Goal: Contribute content: Add original content to the website for others to see

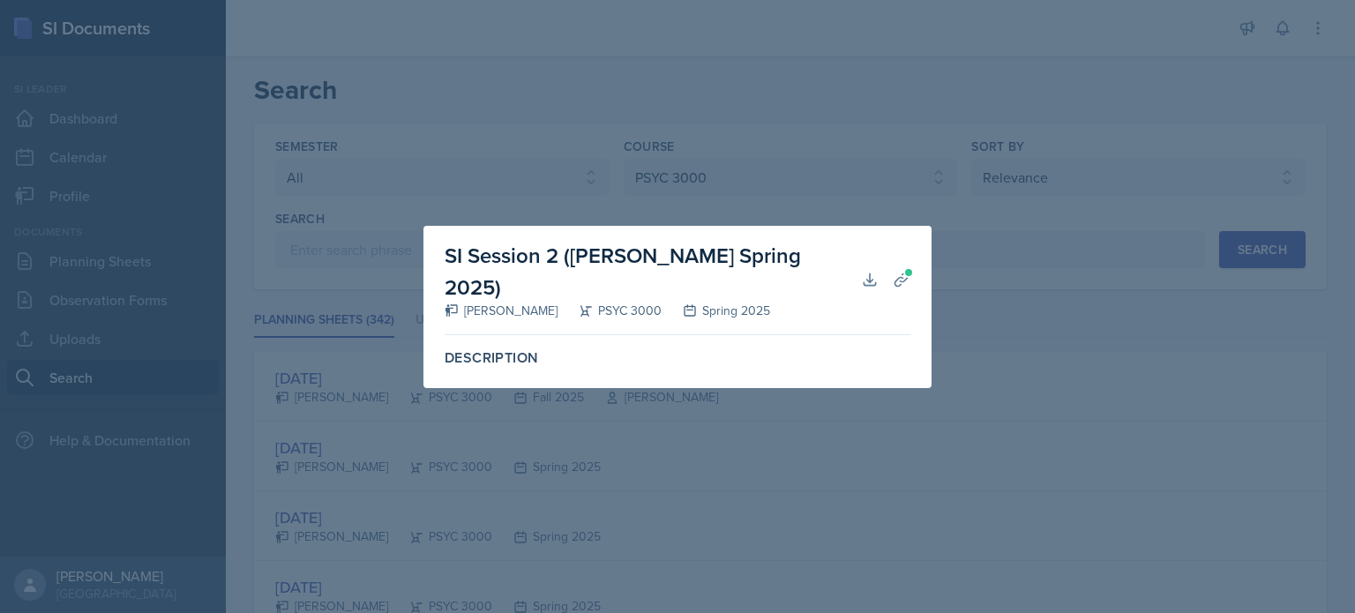
select select "all"
select select "a6d59019-deb4-4e6a-9cae-caaa95bc3408"
select select "1"
click at [1031, 339] on div at bounding box center [677, 306] width 1355 height 613
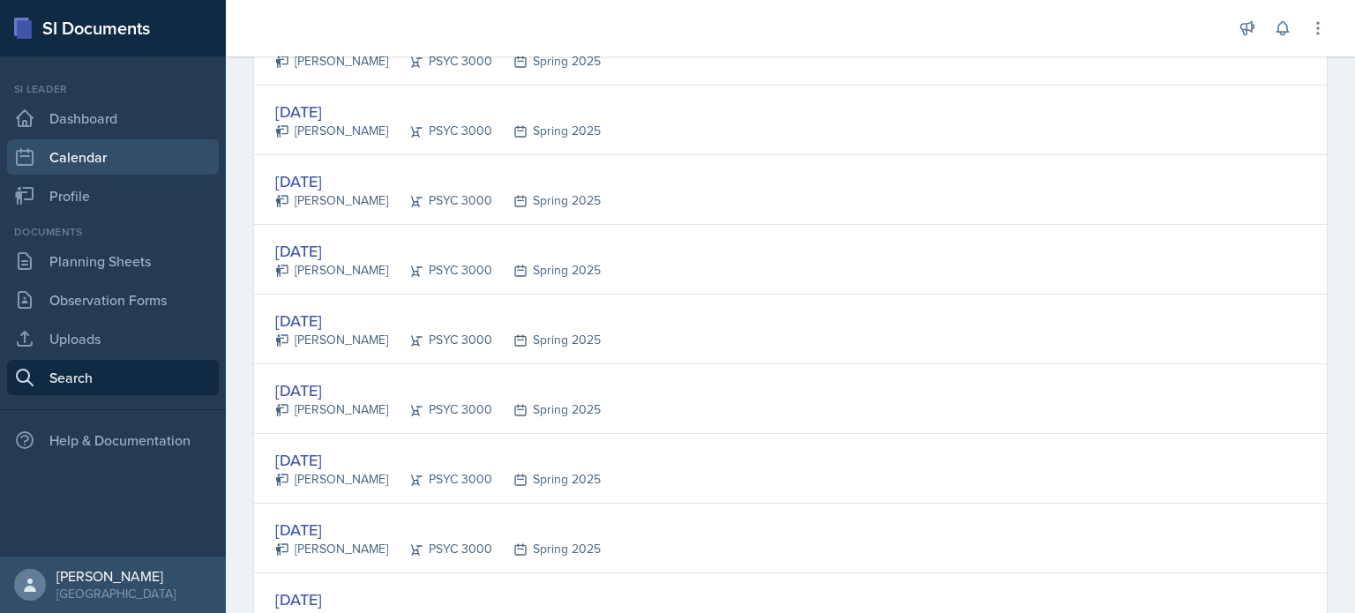
scroll to position [923, 0]
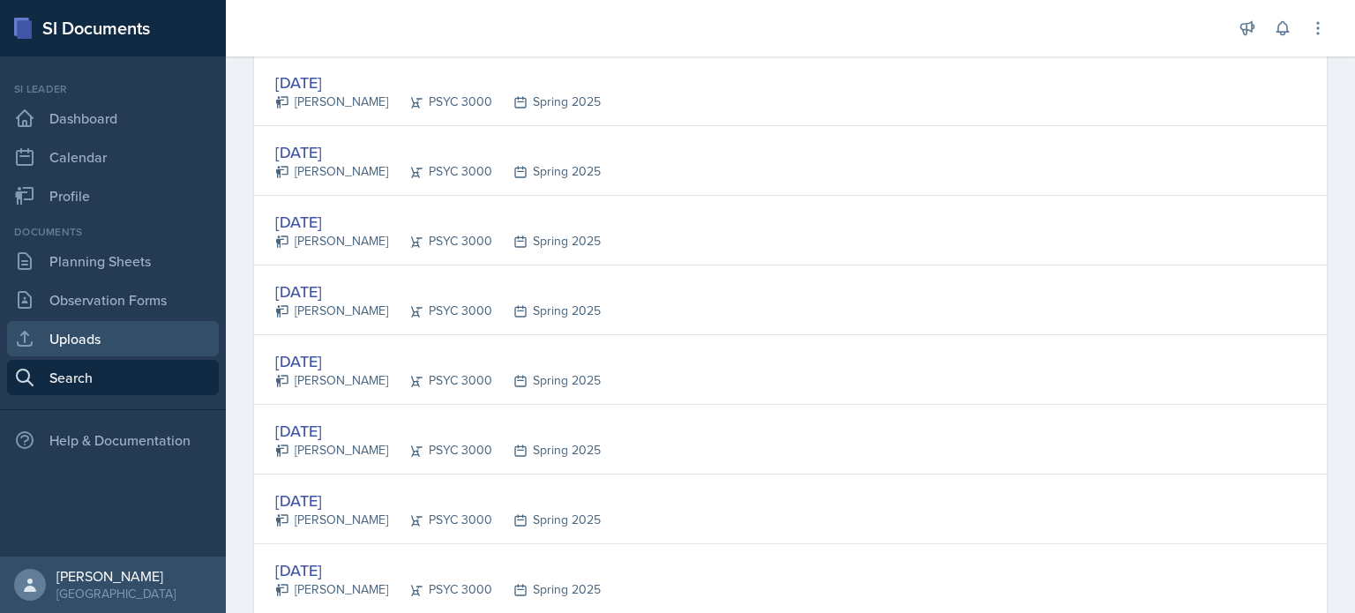
click at [83, 348] on link "Uploads" at bounding box center [113, 338] width 212 height 35
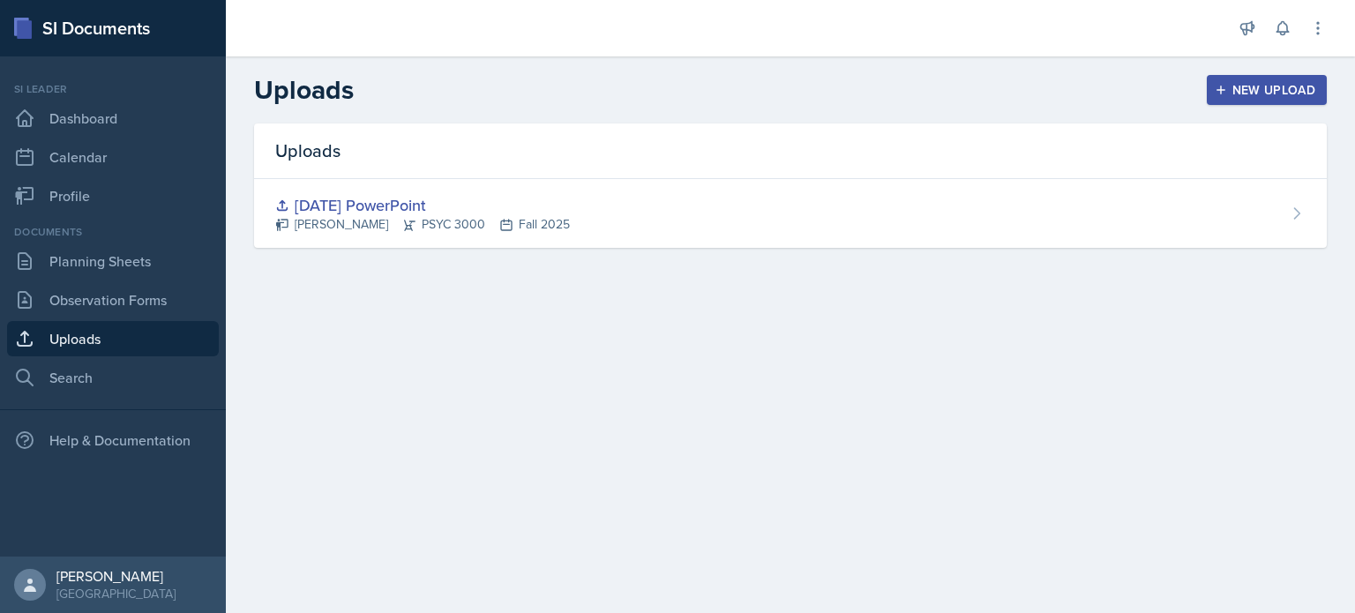
click at [1211, 87] on button "New Upload" at bounding box center [1267, 90] width 121 height 30
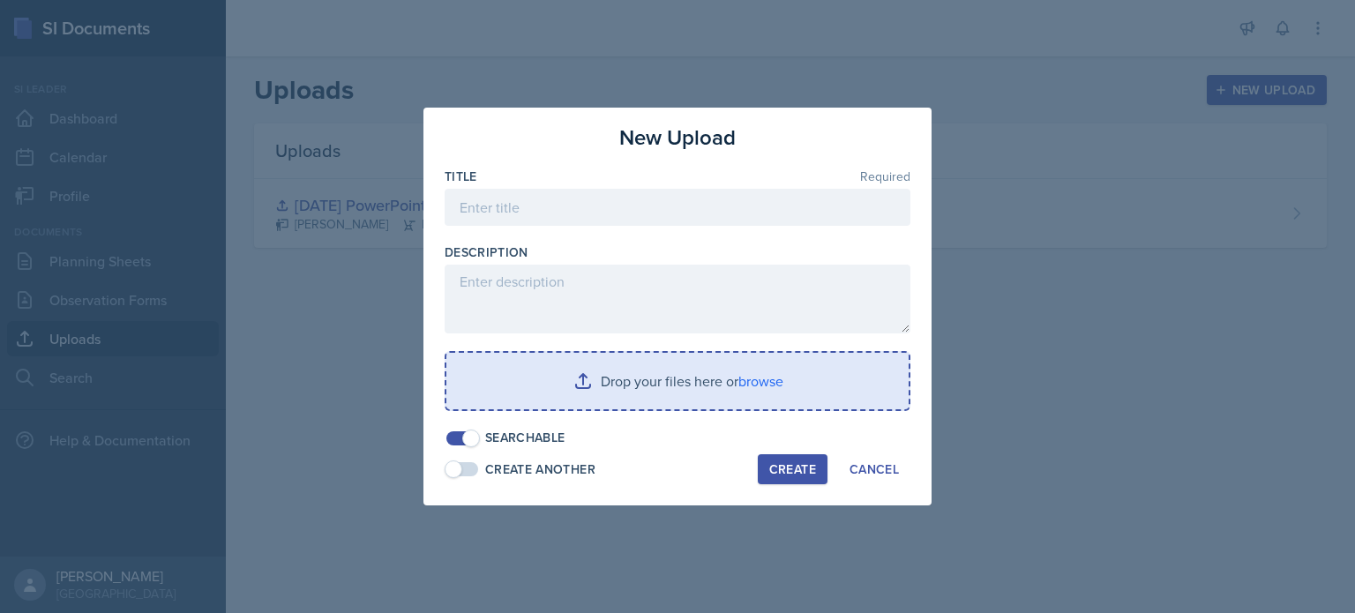
click at [704, 368] on input "file" at bounding box center [677, 381] width 462 height 56
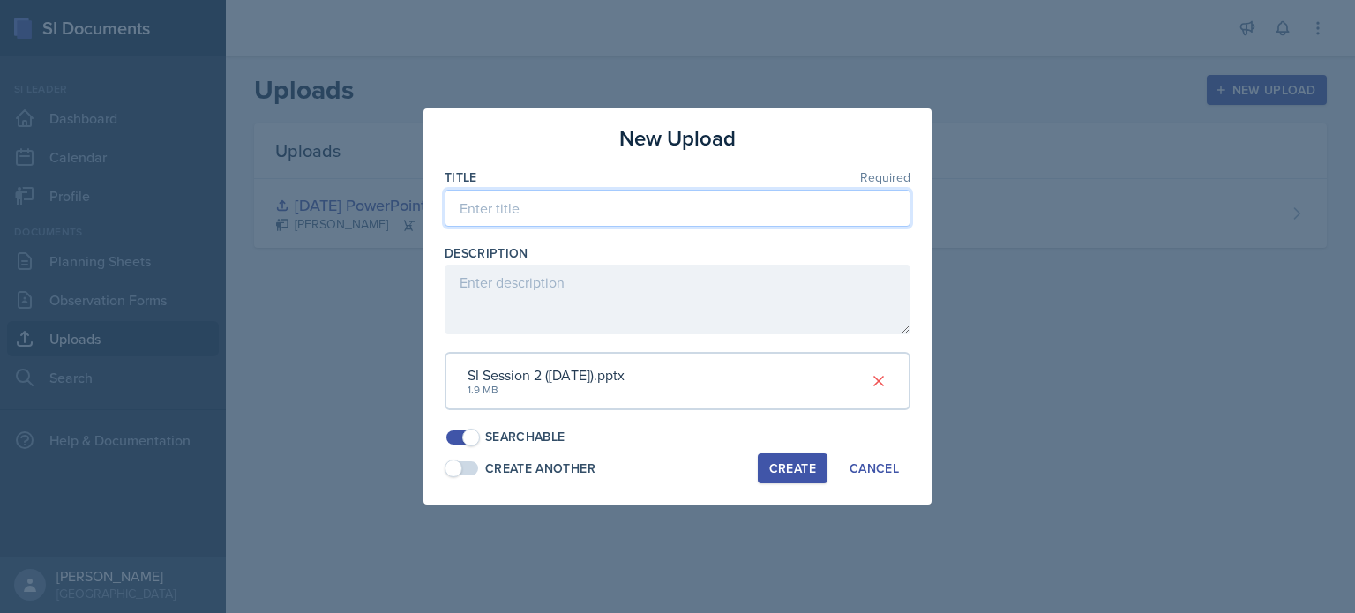
click at [526, 203] on input at bounding box center [678, 208] width 466 height 37
type input "[DATE] PowerPoint"
click at [538, 472] on div "Create Another" at bounding box center [540, 469] width 110 height 19
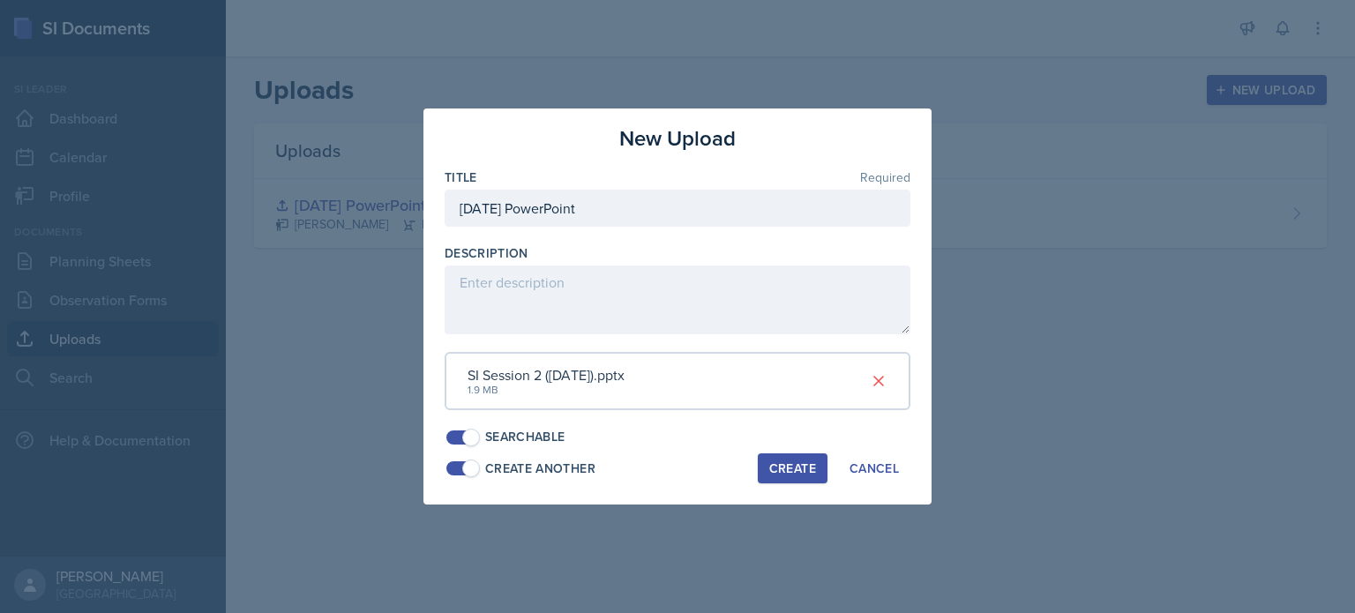
click at [551, 469] on div "Create Another" at bounding box center [540, 469] width 110 height 19
click at [801, 467] on div "Create" at bounding box center [792, 468] width 47 height 14
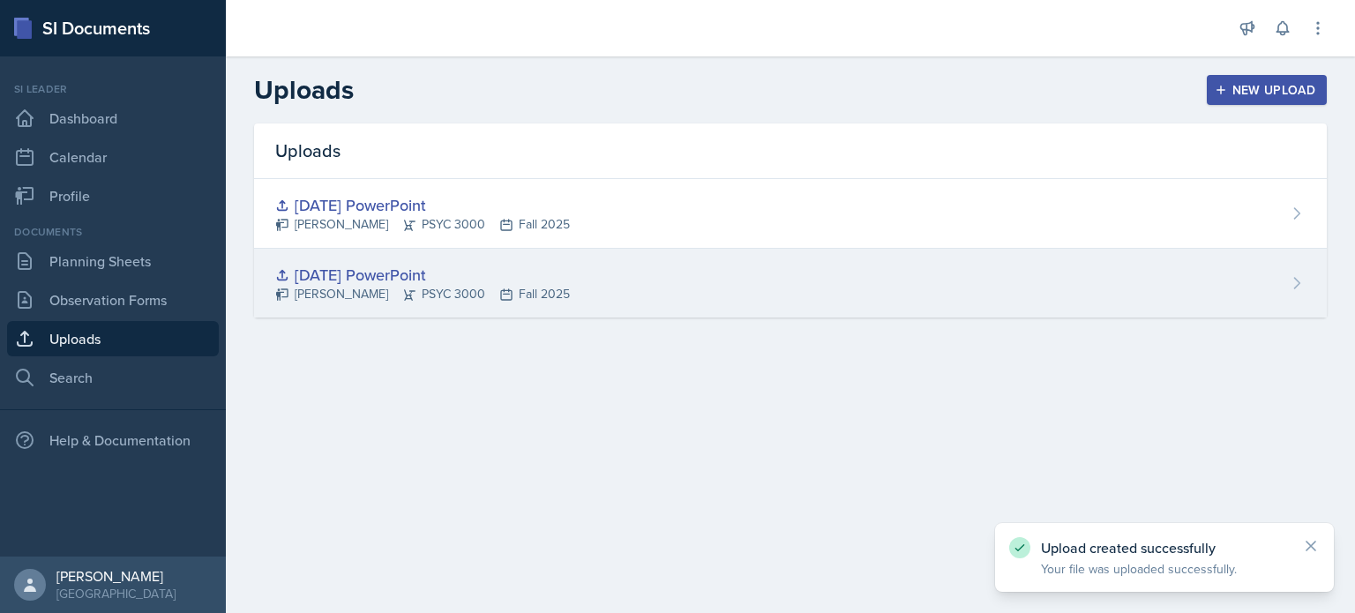
click at [581, 304] on div "[DATE] PowerPoint [PERSON_NAME] PSYC 3000 Fall 2025" at bounding box center [790, 283] width 1073 height 69
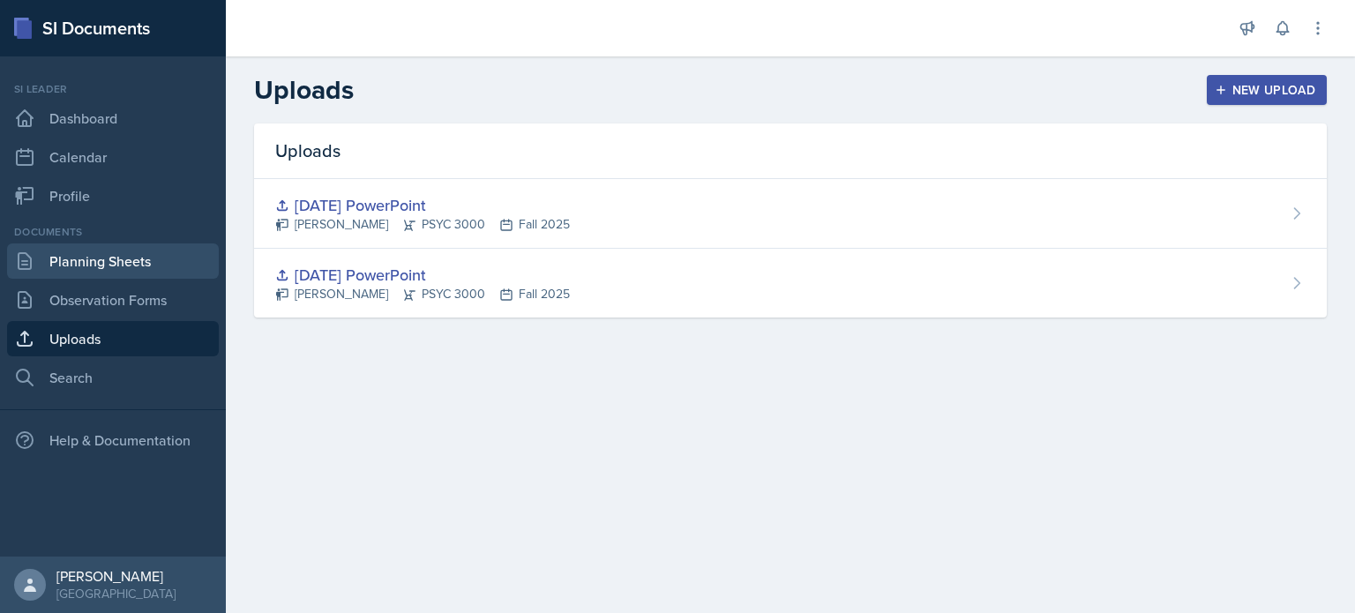
click at [66, 254] on link "Planning Sheets" at bounding box center [113, 261] width 212 height 35
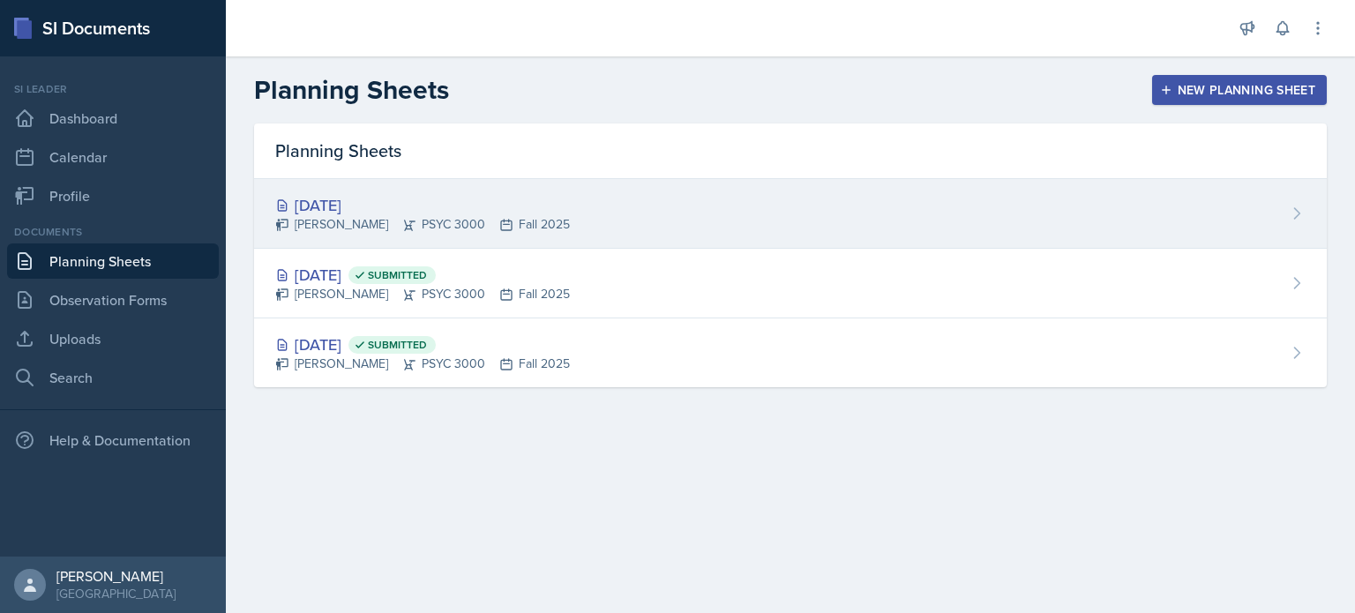
click at [343, 203] on div "[DATE]" at bounding box center [422, 205] width 295 height 24
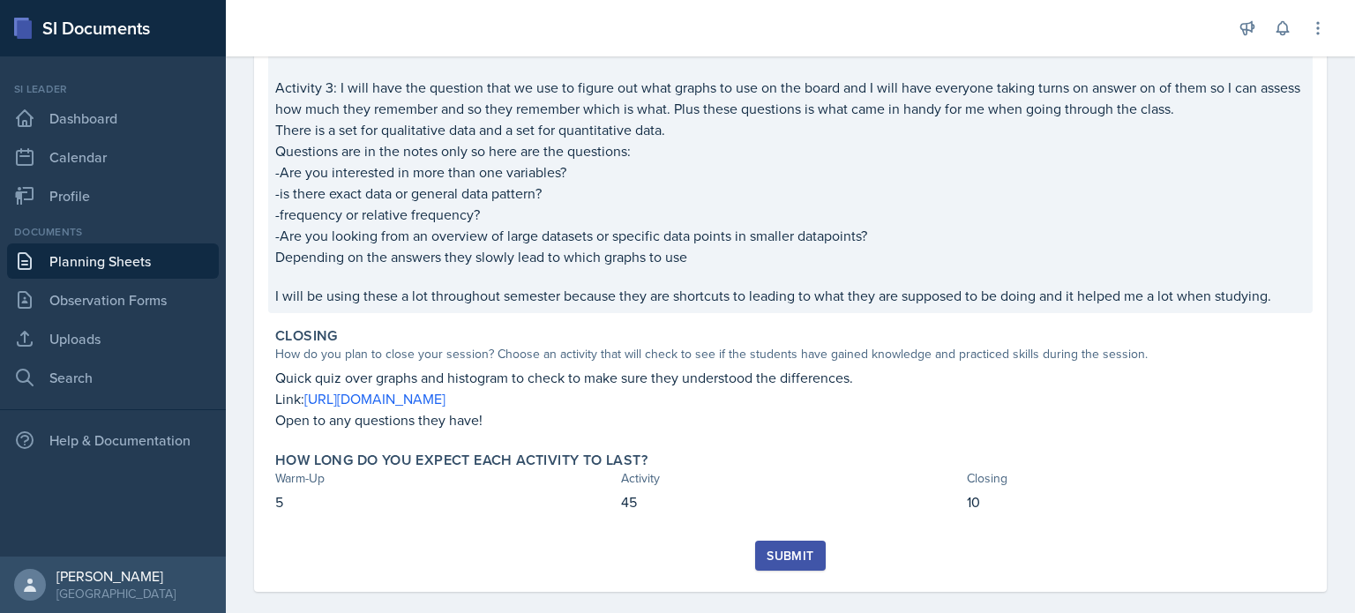
scroll to position [430, 0]
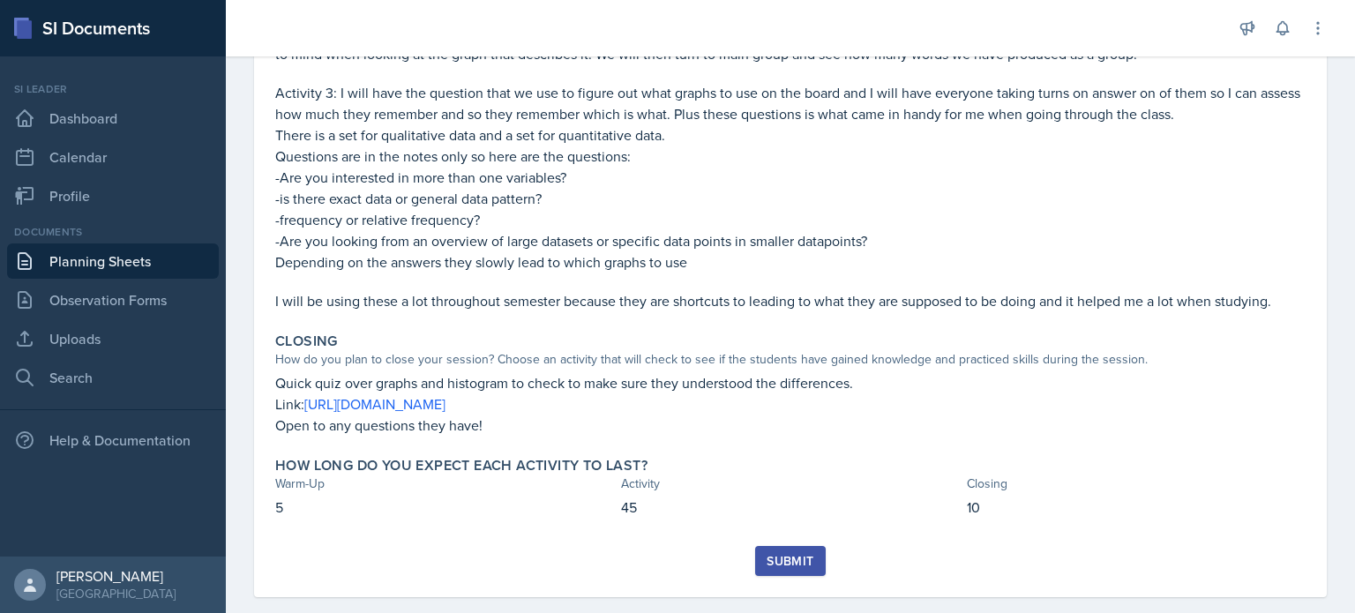
click at [785, 555] on div "Submit" at bounding box center [790, 561] width 47 height 14
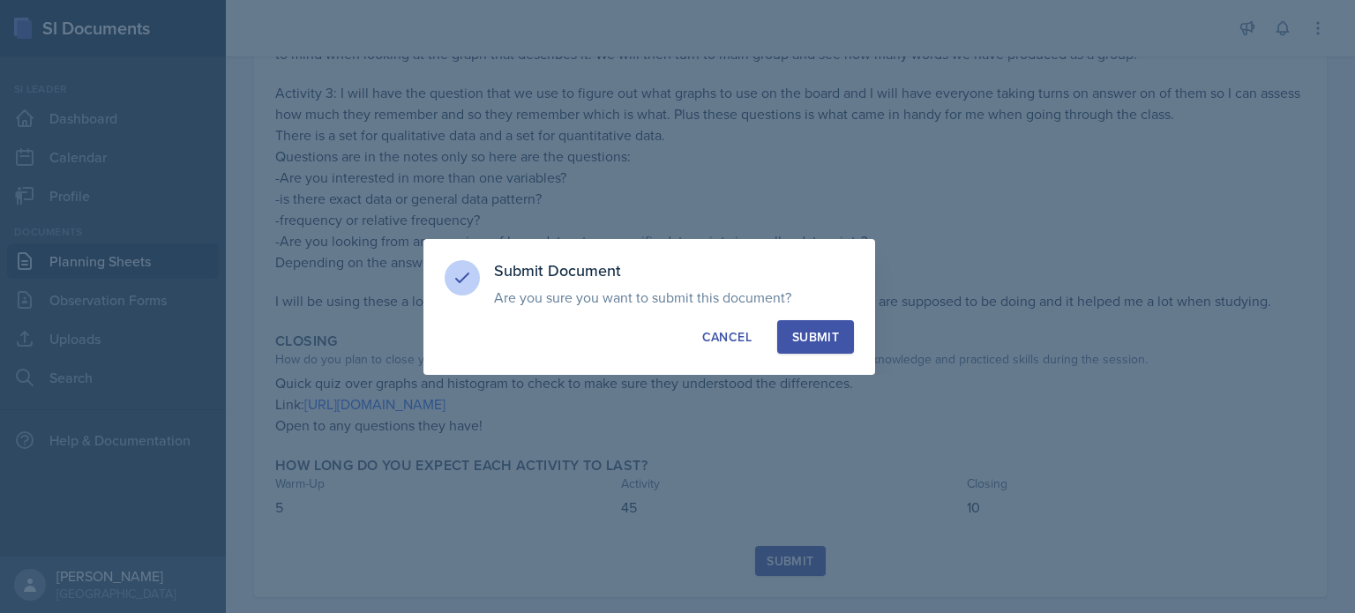
click at [837, 343] on div "Submit" at bounding box center [815, 337] width 47 height 18
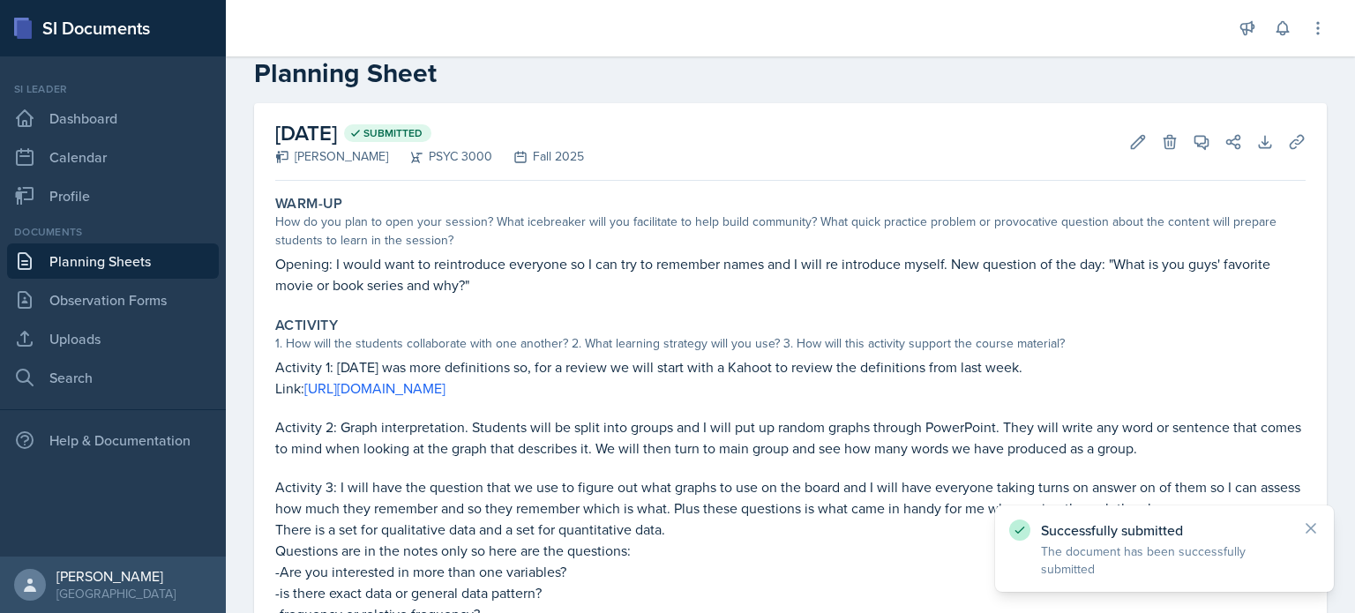
scroll to position [0, 0]
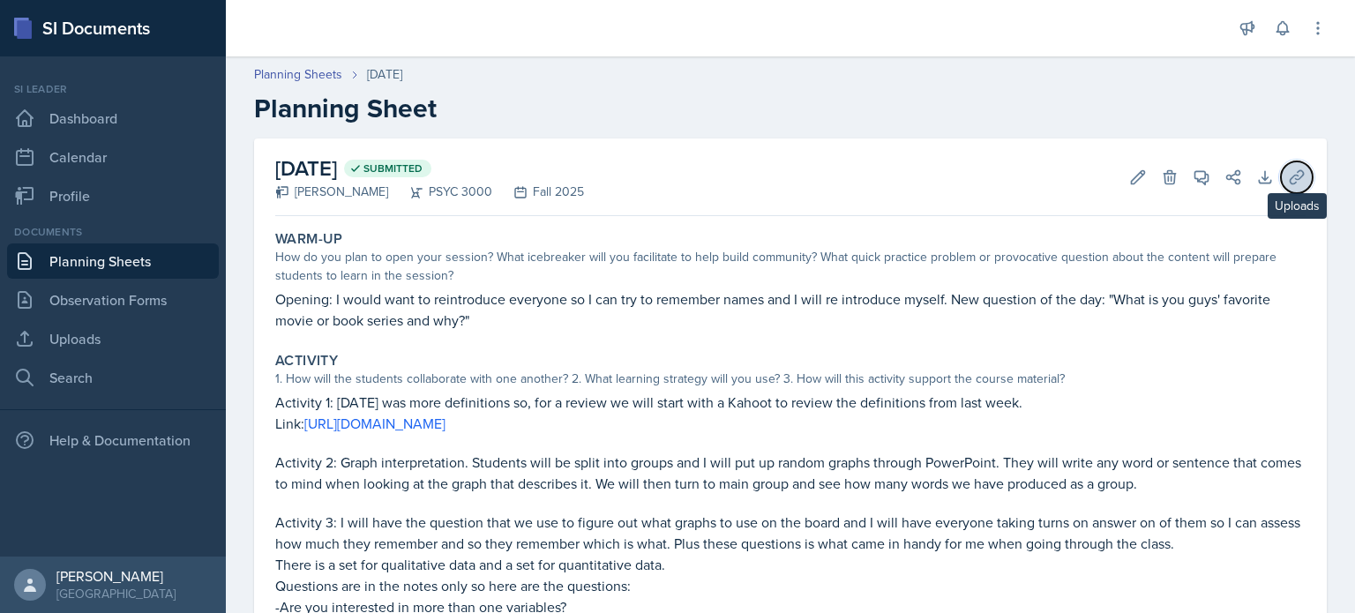
click at [1288, 179] on icon at bounding box center [1297, 178] width 18 height 18
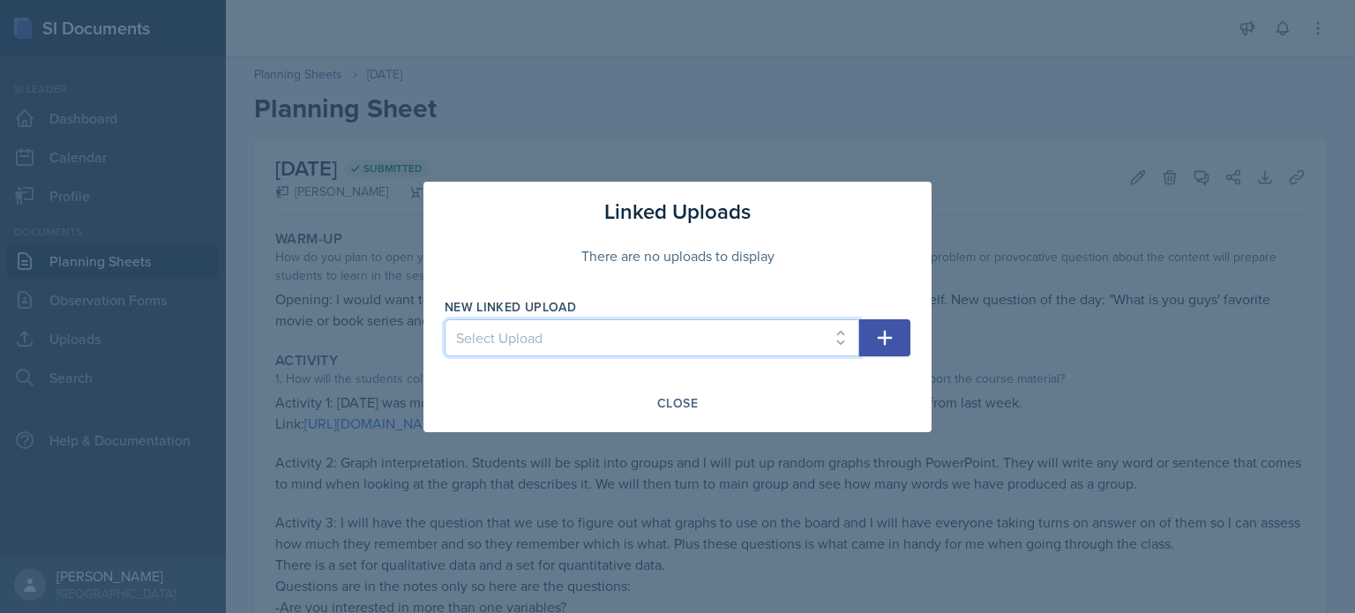
click at [784, 324] on select "Select Upload August 26th PowerPoint August 27th PowerPoint" at bounding box center [652, 337] width 415 height 37
select select "29bdab08-4d88-49ba-bcd1-c0670faa5162"
click at [445, 319] on select "Select Upload August 26th PowerPoint August 27th PowerPoint" at bounding box center [652, 337] width 415 height 37
click at [865, 344] on button "button" at bounding box center [884, 337] width 51 height 37
select select
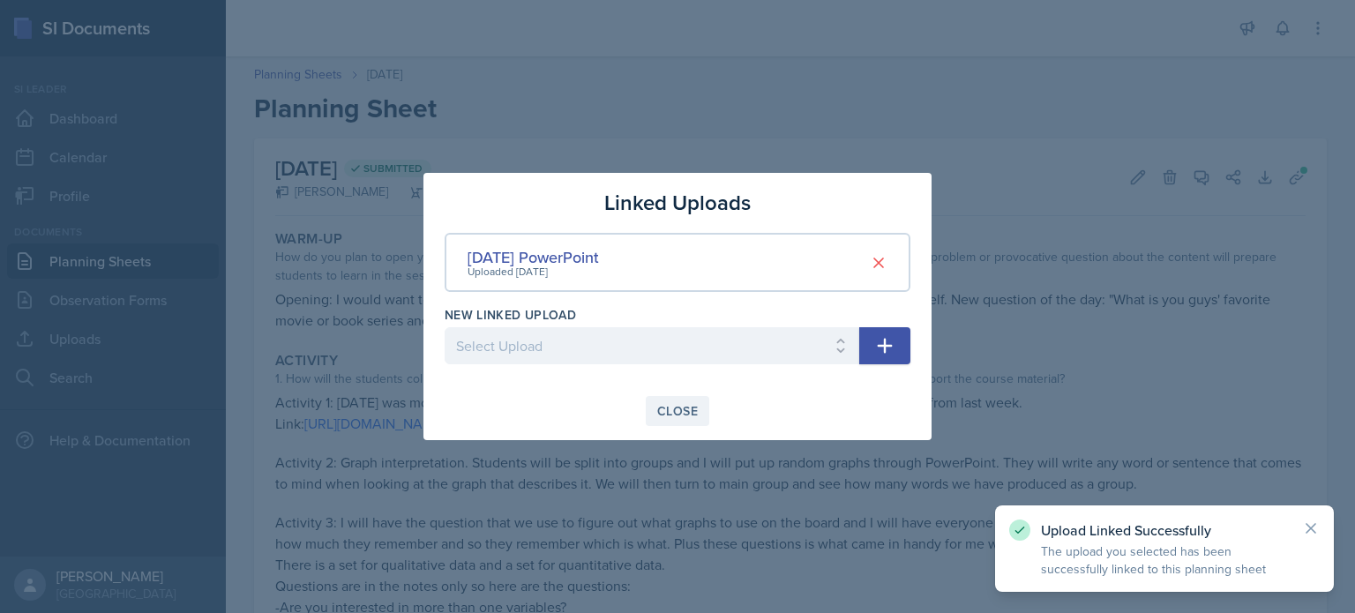
click at [665, 404] on div "Close" at bounding box center [677, 411] width 41 height 14
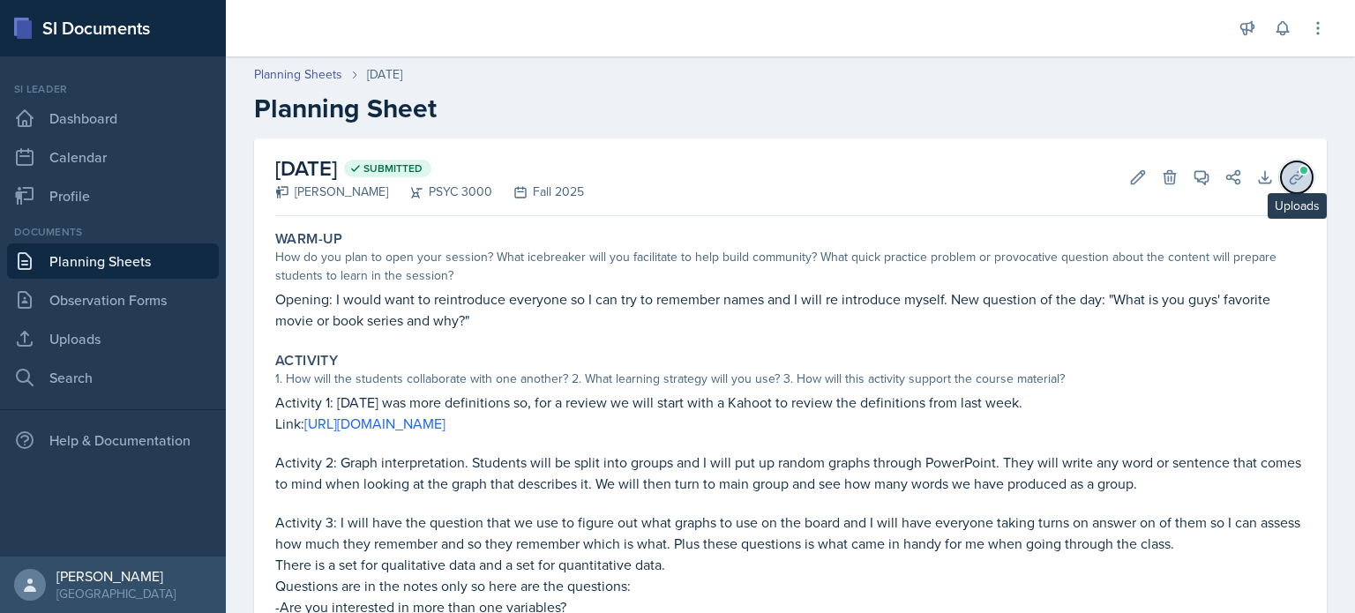
click at [1290, 181] on icon at bounding box center [1296, 176] width 13 height 13
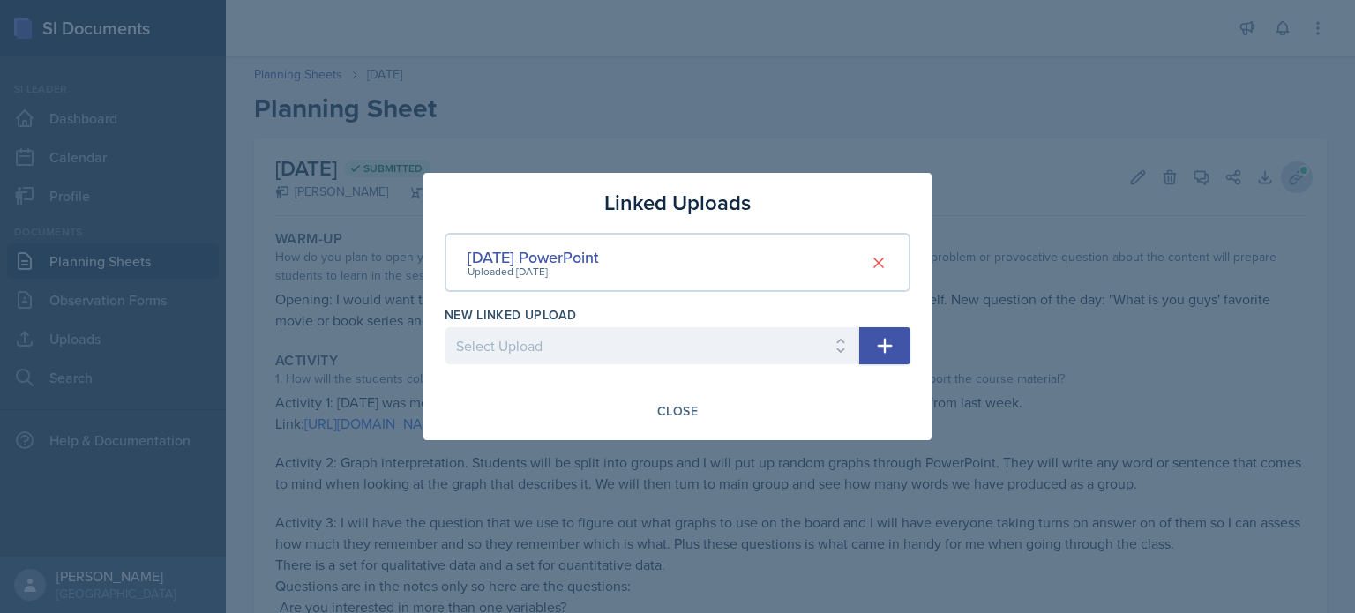
click at [1289, 181] on div at bounding box center [677, 306] width 1355 height 613
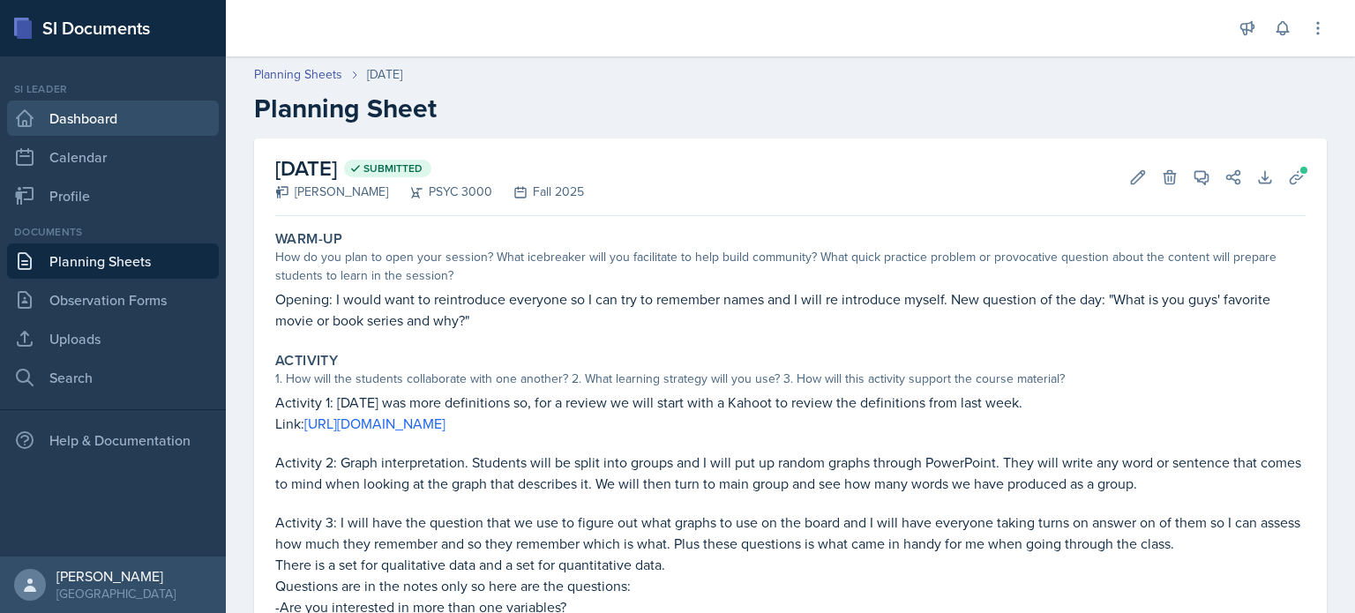
click at [137, 114] on link "Dashboard" at bounding box center [113, 118] width 212 height 35
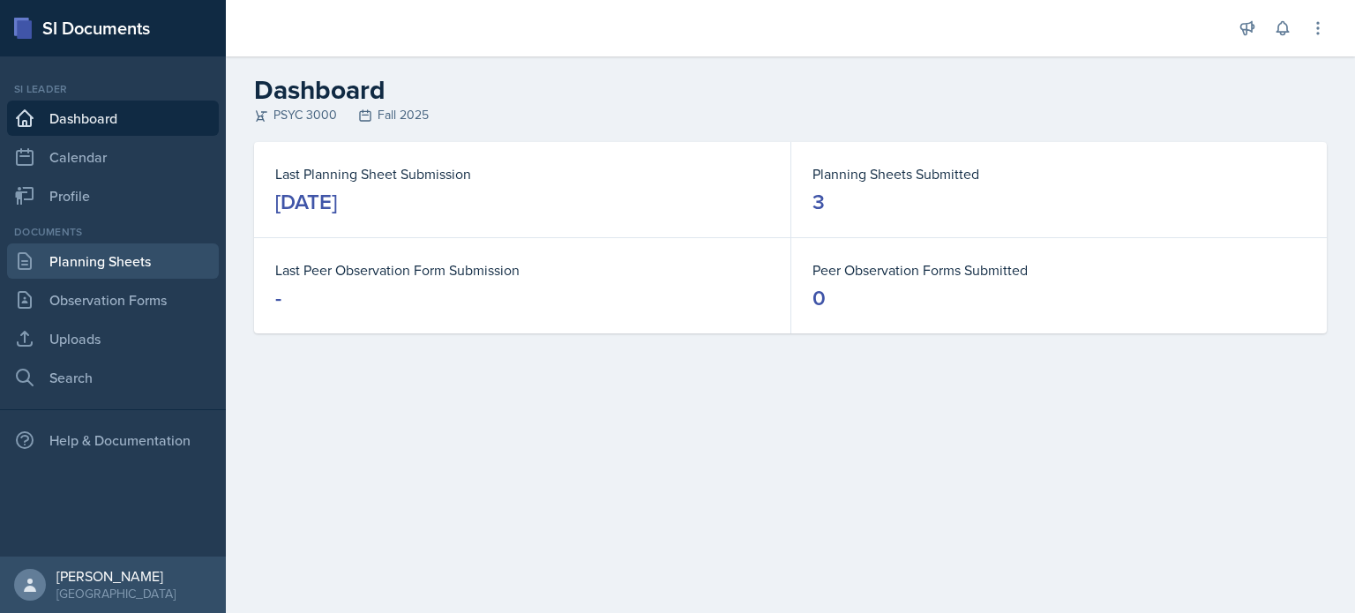
click at [130, 252] on link "Planning Sheets" at bounding box center [113, 261] width 212 height 35
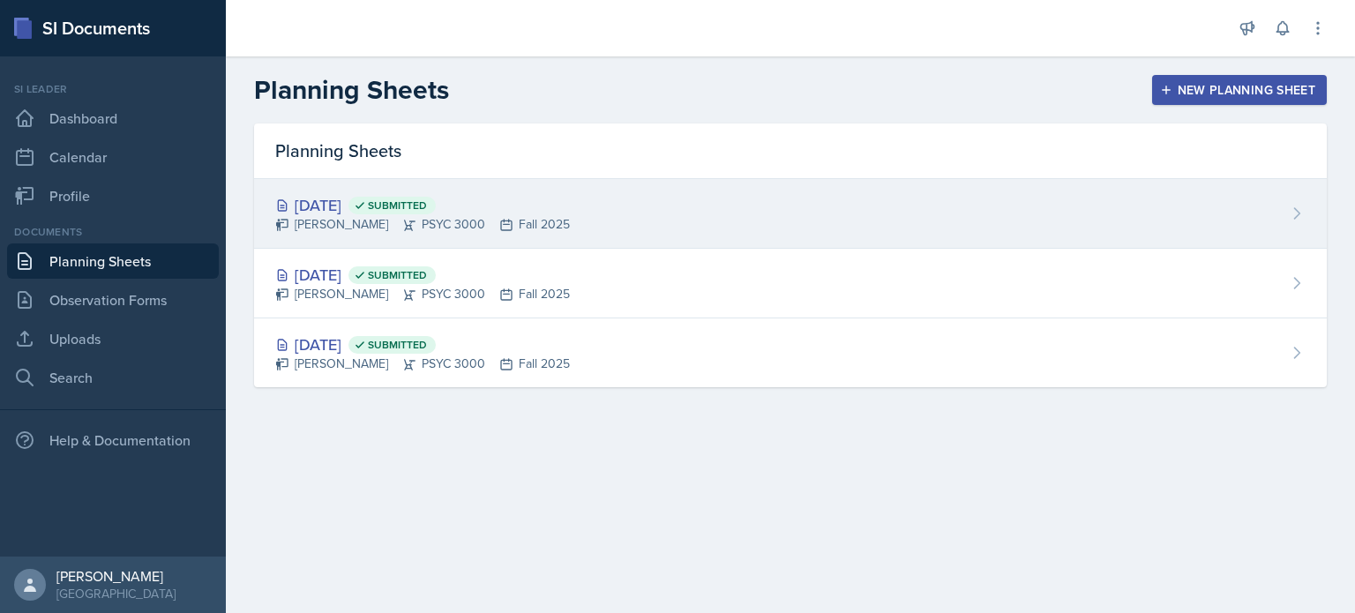
click at [634, 213] on div "Aug 27th, 2025 Submitted Savannah Barnhart PSYC 3000 Fall 2025" at bounding box center [790, 214] width 1073 height 70
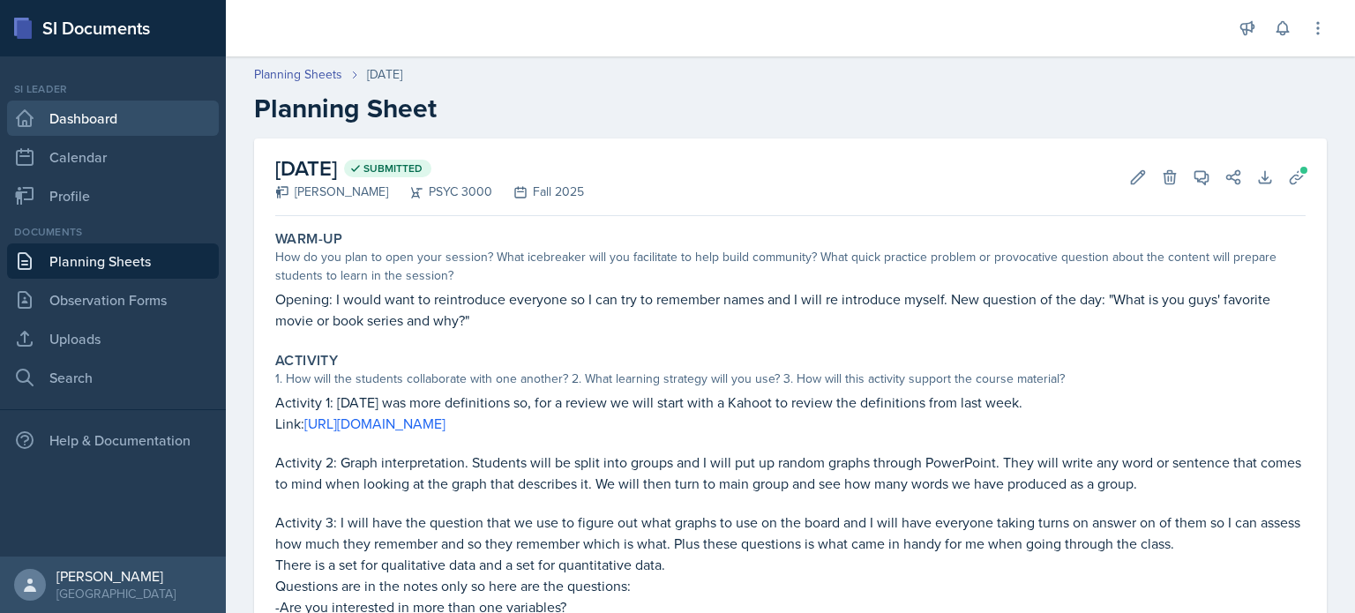
click at [133, 112] on link "Dashboard" at bounding box center [113, 118] width 212 height 35
